Goal: Navigation & Orientation: Find specific page/section

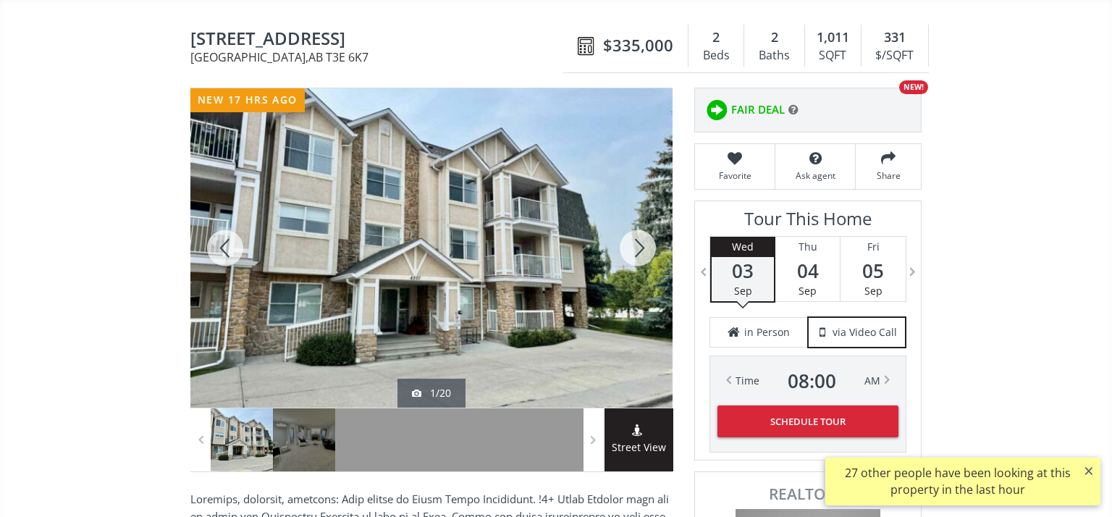
scroll to position [103, 0]
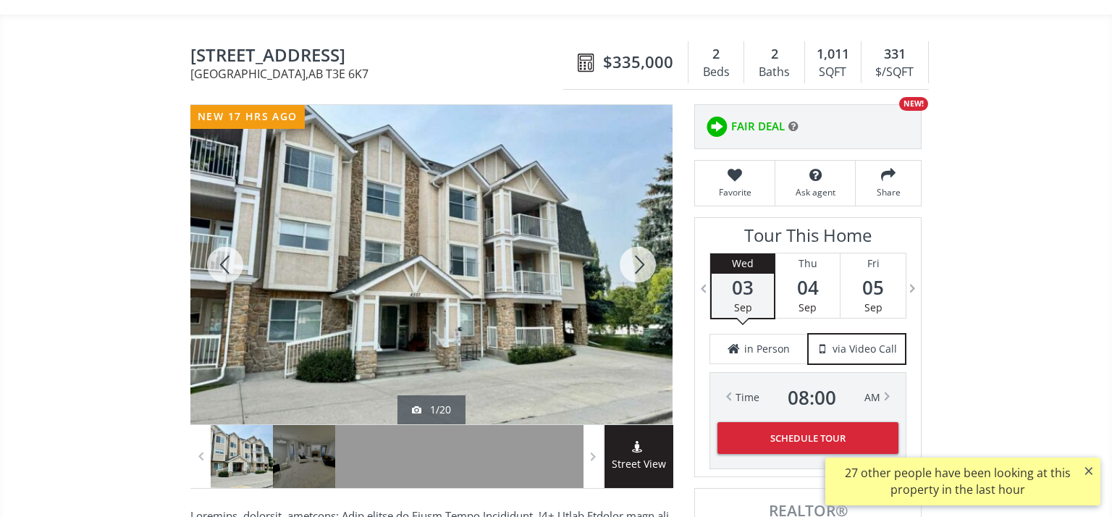
click at [640, 264] on div at bounding box center [638, 264] width 70 height 319
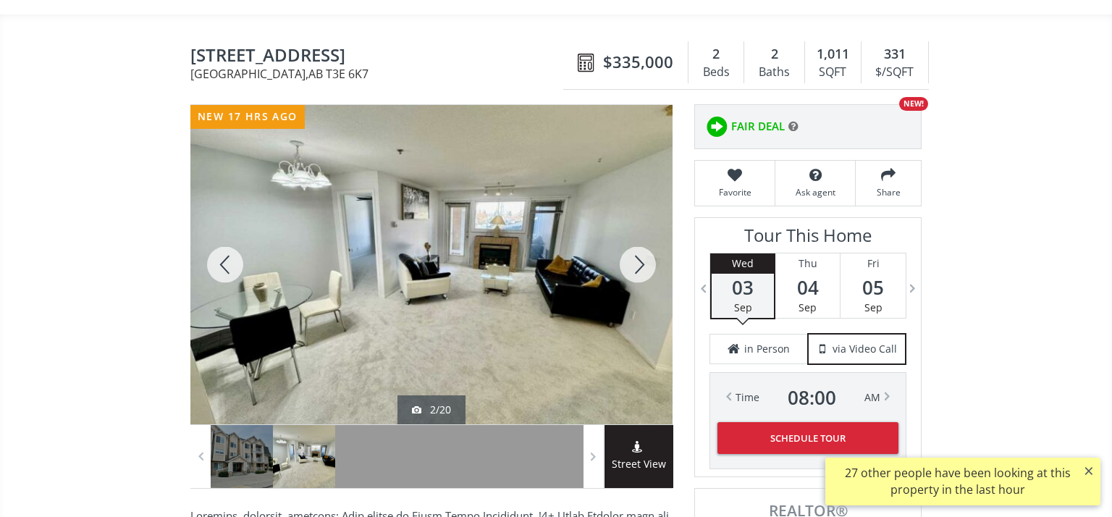
click at [640, 264] on div at bounding box center [638, 264] width 70 height 319
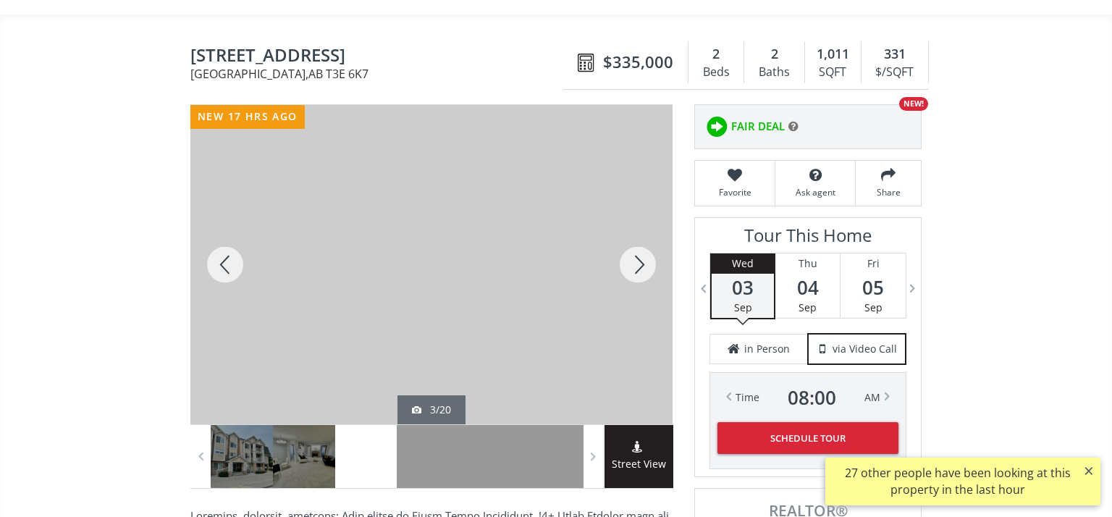
click at [640, 264] on div at bounding box center [638, 264] width 70 height 319
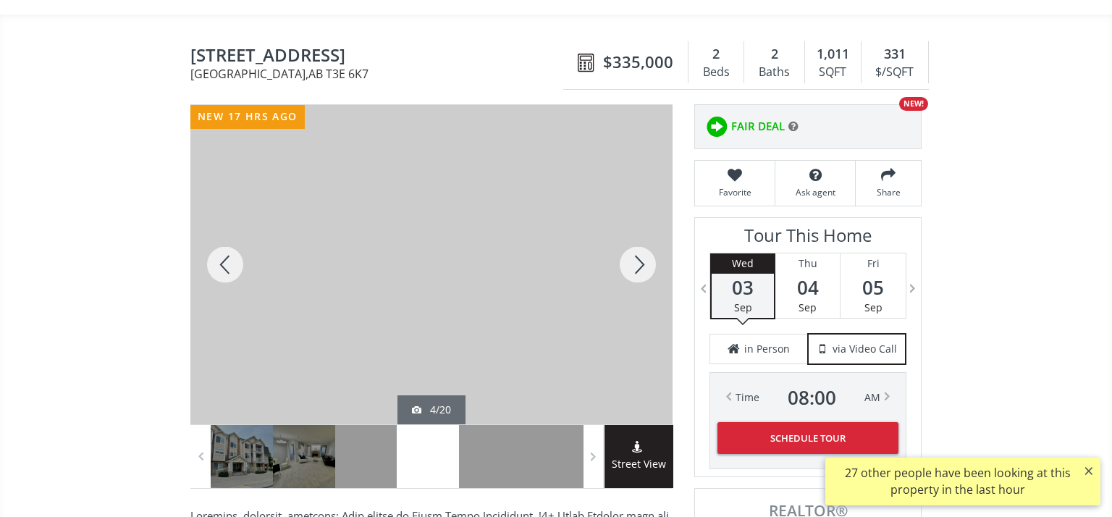
click at [640, 264] on div at bounding box center [638, 264] width 70 height 319
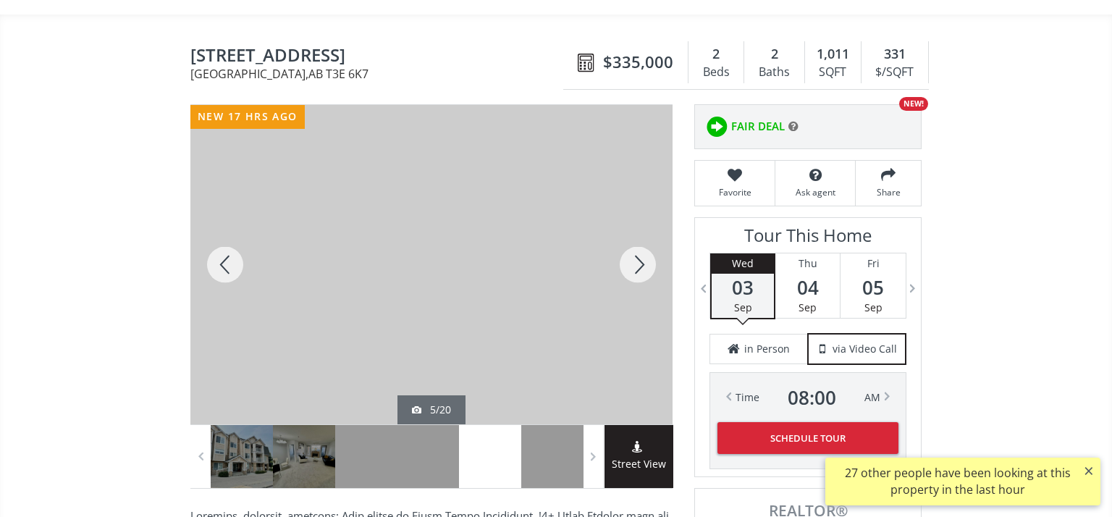
click at [640, 264] on div at bounding box center [638, 264] width 70 height 319
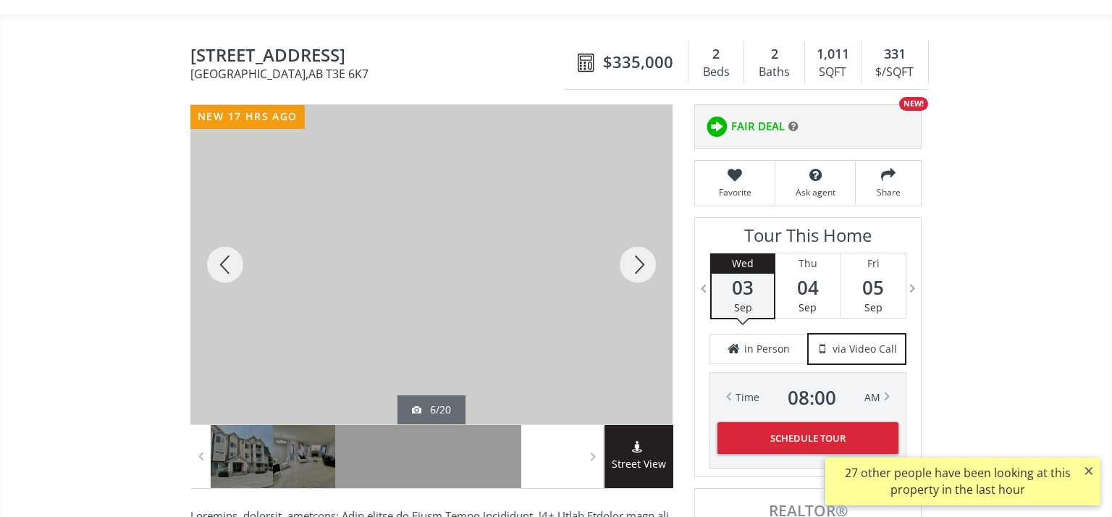
click at [640, 264] on div at bounding box center [638, 264] width 70 height 319
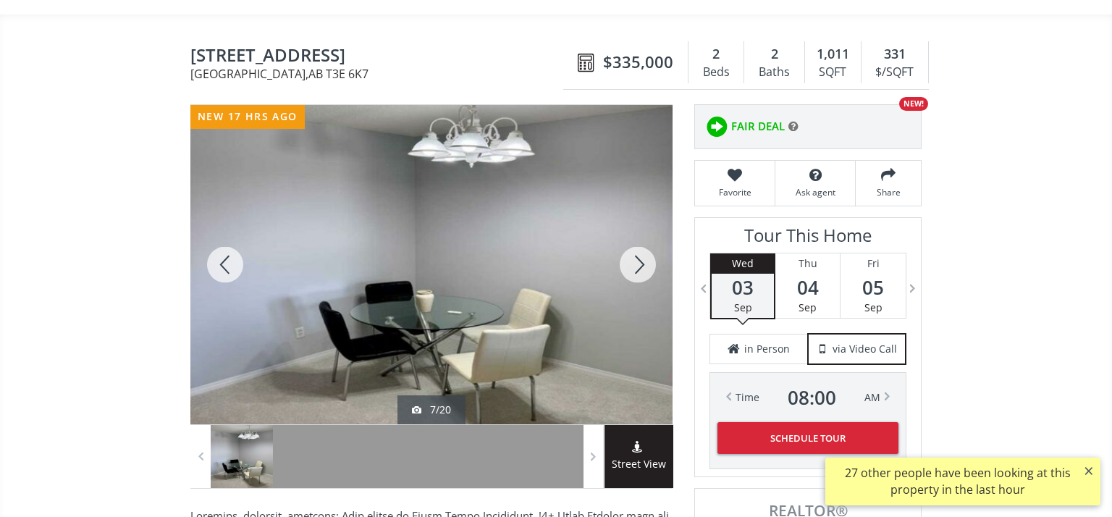
click at [640, 264] on div at bounding box center [638, 264] width 70 height 319
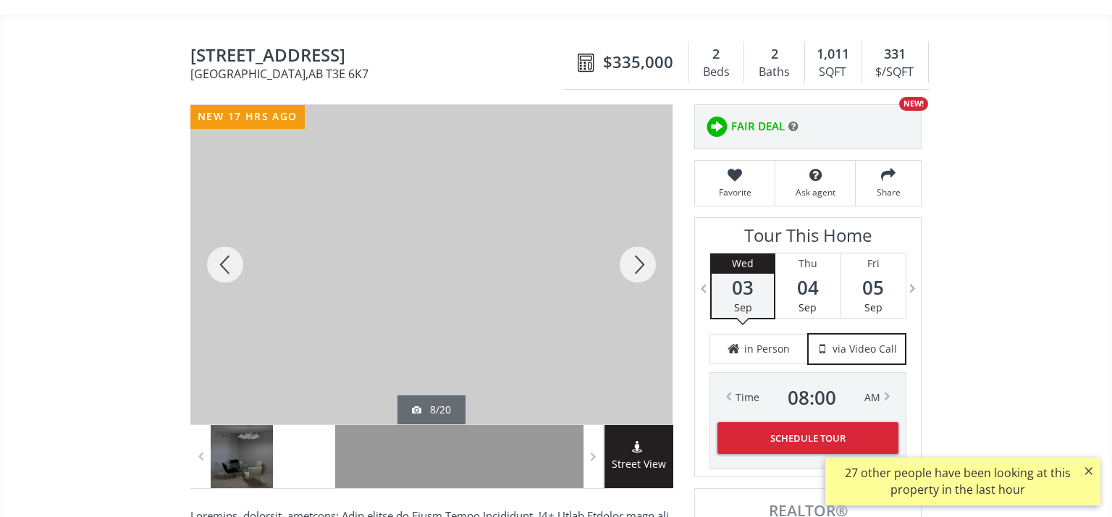
click at [640, 264] on div at bounding box center [638, 264] width 70 height 319
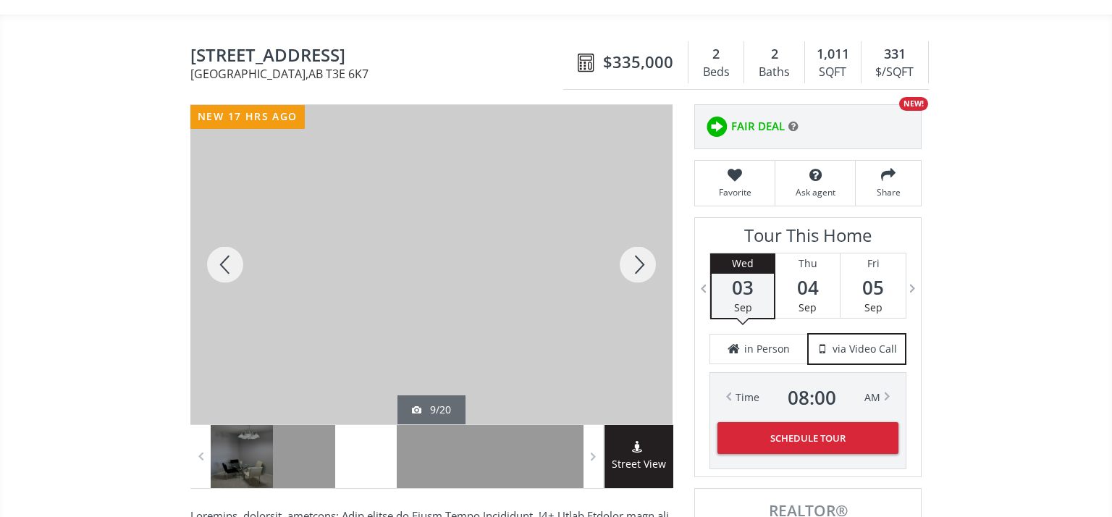
click at [640, 264] on div at bounding box center [638, 264] width 70 height 319
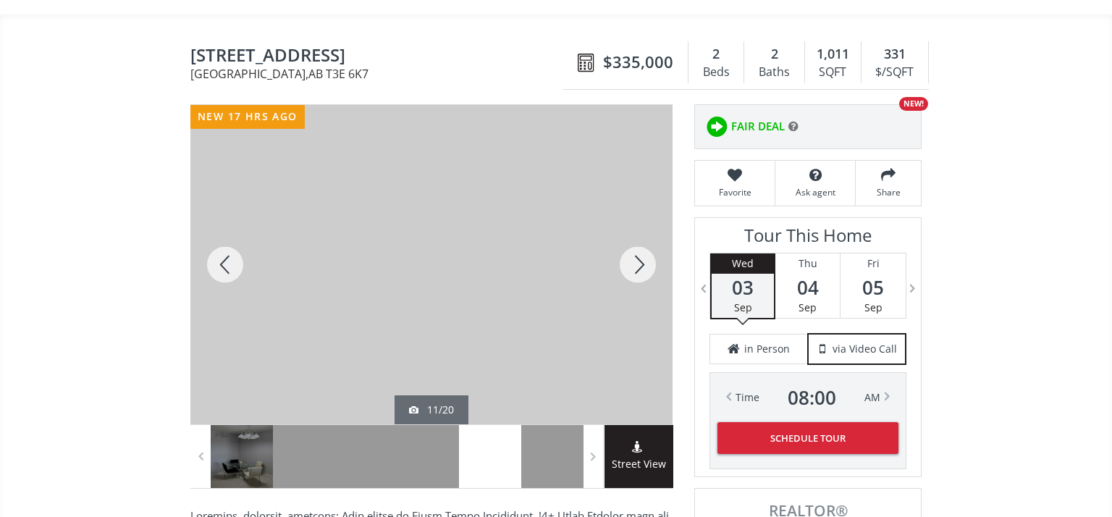
click at [640, 264] on div at bounding box center [638, 264] width 70 height 319
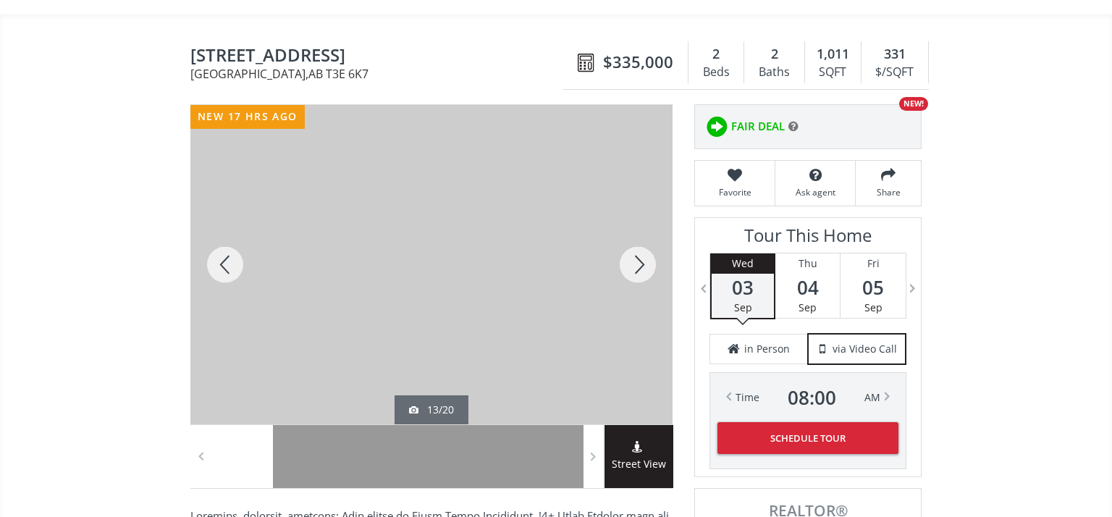
click at [640, 264] on div at bounding box center [638, 264] width 70 height 319
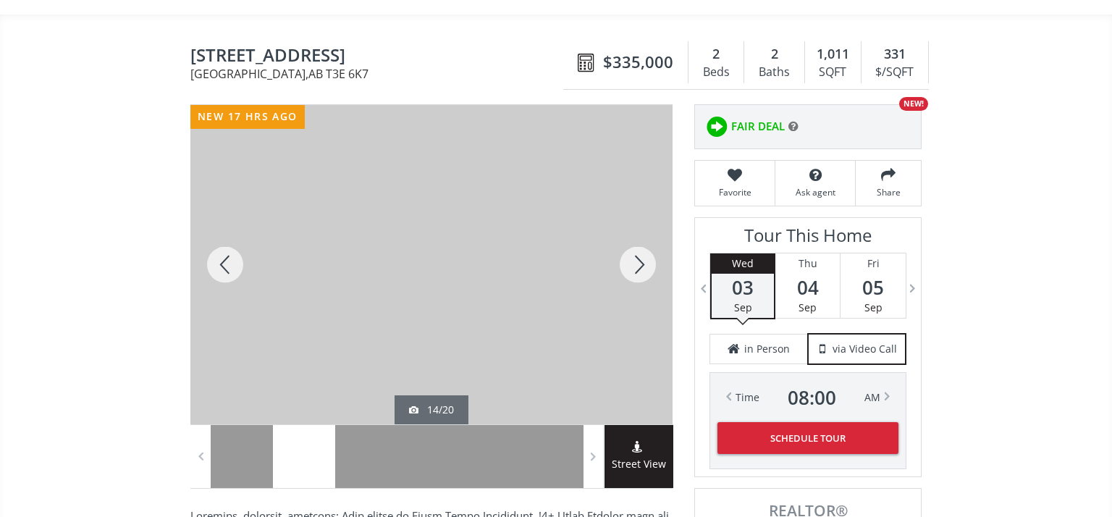
click at [640, 264] on div at bounding box center [638, 264] width 70 height 319
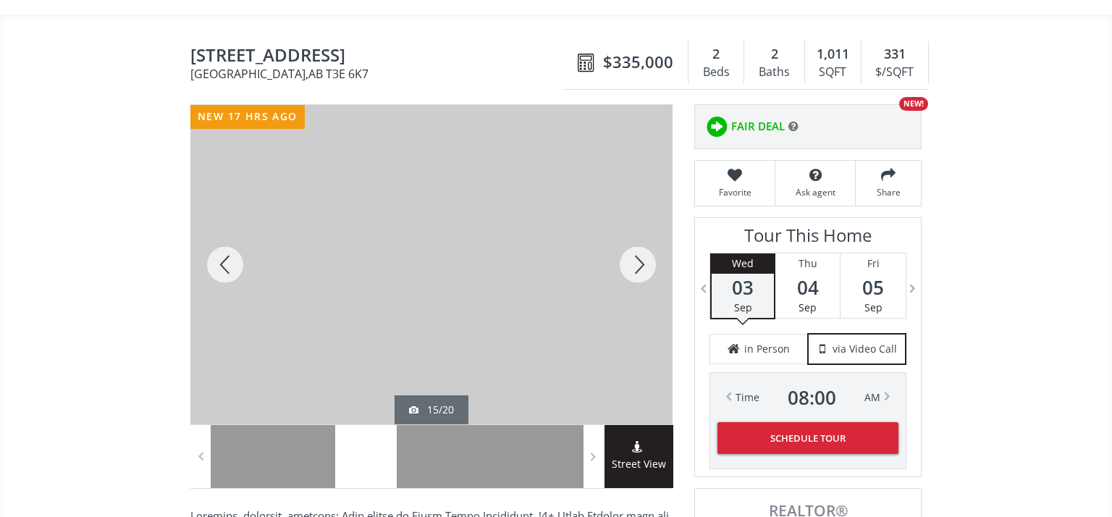
click at [640, 264] on div at bounding box center [638, 264] width 70 height 319
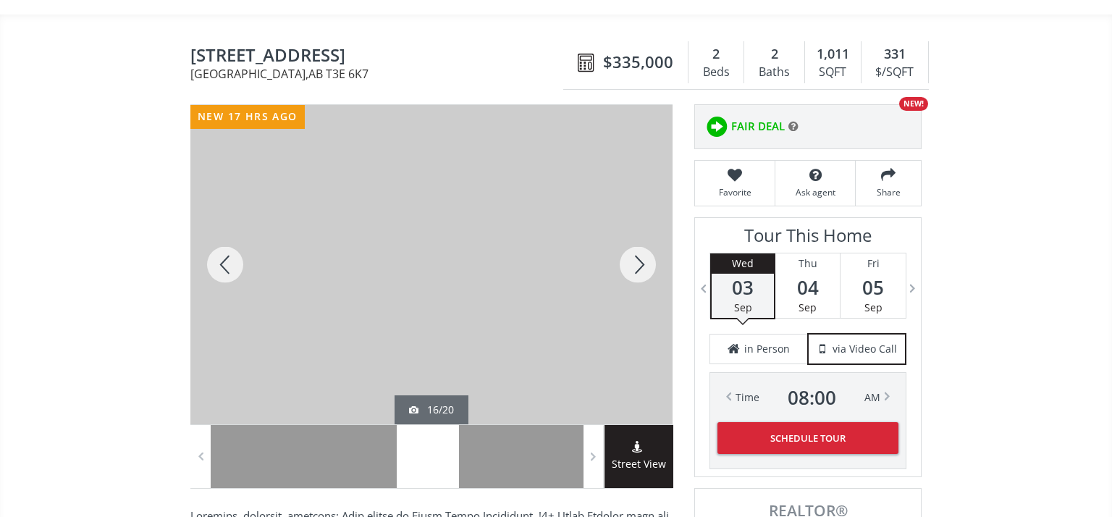
click at [640, 264] on div at bounding box center [638, 264] width 70 height 319
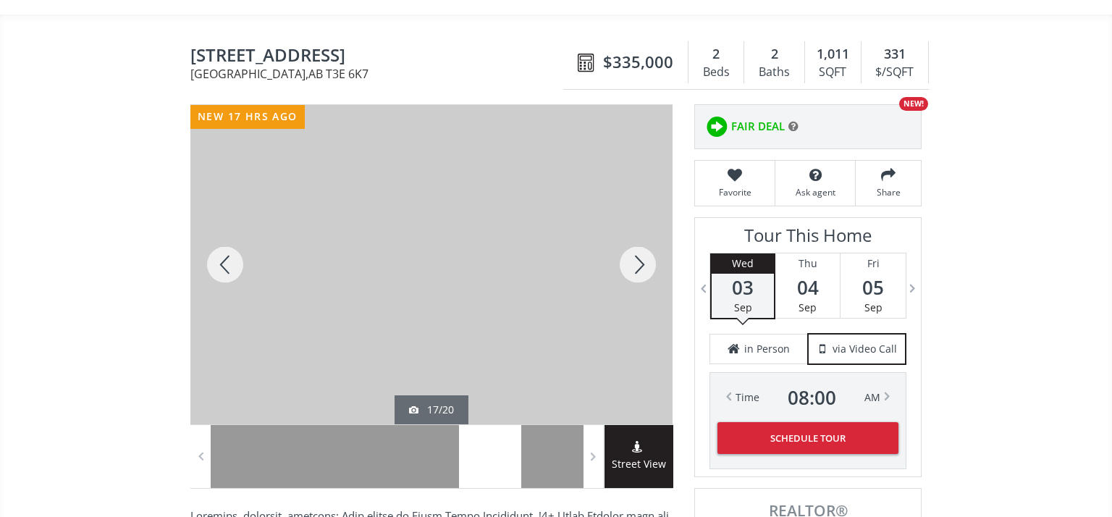
click at [640, 264] on div at bounding box center [638, 264] width 70 height 319
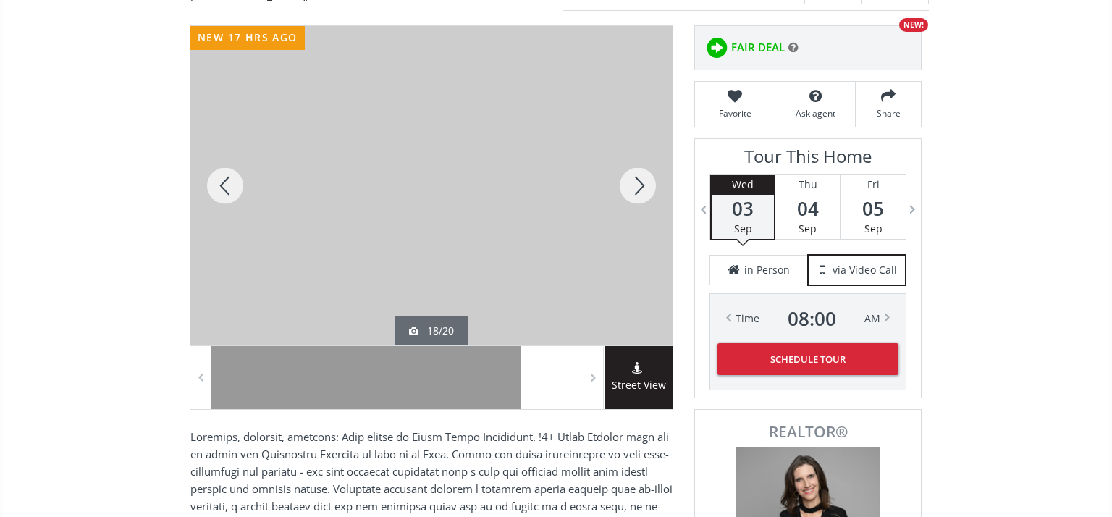
scroll to position [196, 0]
